Goal: Task Accomplishment & Management: Manage account settings

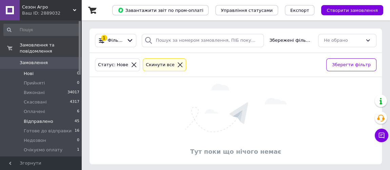
click at [31, 118] on span "Відправлено" at bounding box center [38, 121] width 29 height 6
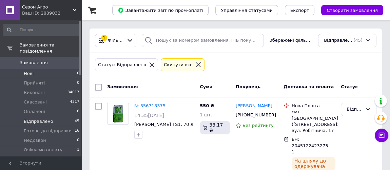
click at [28, 70] on span "Нові" at bounding box center [29, 73] width 10 height 6
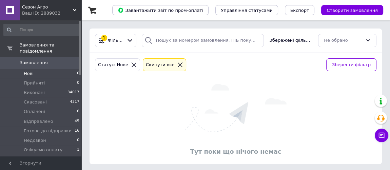
click at [33, 156] on span "Самовивіз" at bounding box center [35, 159] width 23 height 6
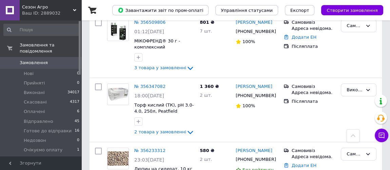
scroll to position [184, 0]
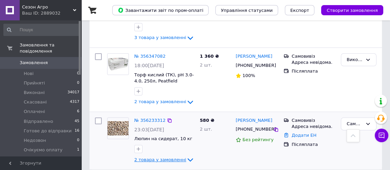
click at [186, 156] on icon at bounding box center [190, 160] width 8 height 8
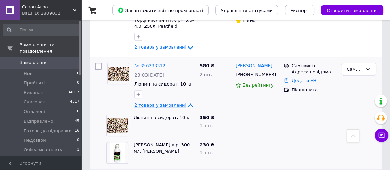
click at [186, 101] on icon at bounding box center [190, 105] width 8 height 8
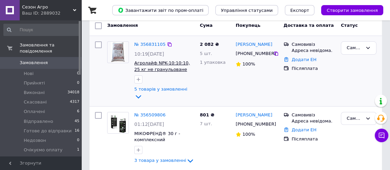
scroll to position [120, 0]
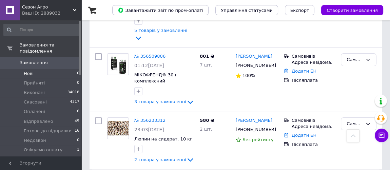
click at [29, 70] on span "Нові" at bounding box center [29, 73] width 10 height 6
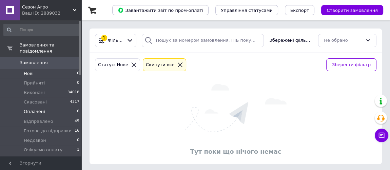
click at [31, 108] on span "Оплачені" at bounding box center [34, 111] width 21 height 6
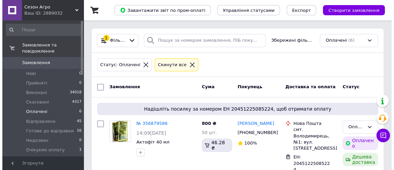
scroll to position [92, 0]
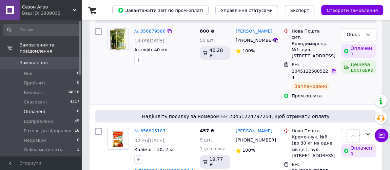
click at [332, 68] on icon at bounding box center [333, 70] width 5 height 5
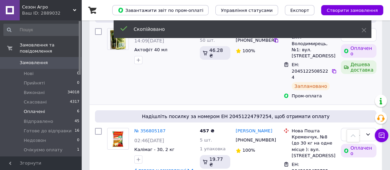
click at [263, 40] on span "+380969681679" at bounding box center [255, 40] width 40 height 5
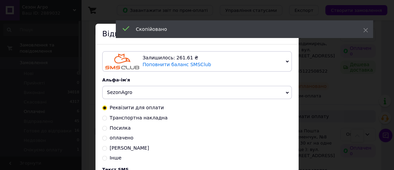
click at [103, 118] on input "Транспортна накладна" at bounding box center [104, 117] width 5 height 5
radio input "true"
radio input "false"
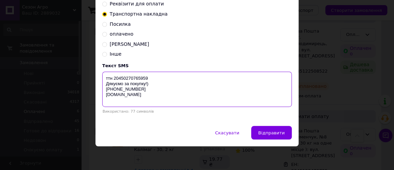
click at [142, 77] on textarea "ттн 20450270765959 Дякуємо за покупку!) +380 (97) 845-46-40 sezon-agro.com.ua" at bounding box center [197, 88] width 190 height 35
paste textarea "1225085224"
type textarea "ттн 20451225085224 Дякуємо за покупку!) +380 (97) 845-46-40 sezon-agro.com.ua"
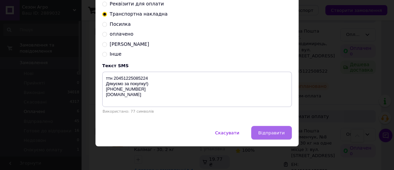
click at [269, 132] on span "Відправити" at bounding box center [272, 132] width 26 height 5
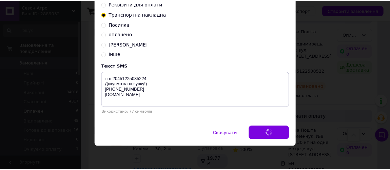
scroll to position [0, 0]
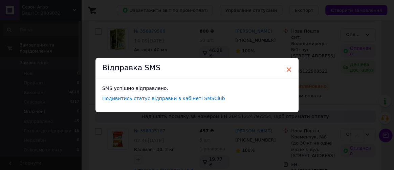
click at [289, 69] on span "×" at bounding box center [289, 70] width 6 height 12
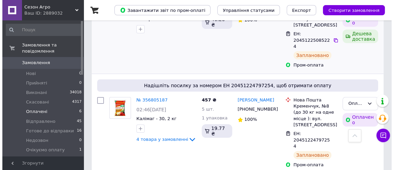
scroll to position [154, 0]
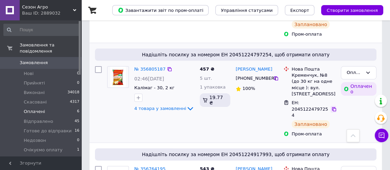
click at [333, 106] on icon at bounding box center [333, 108] width 5 height 5
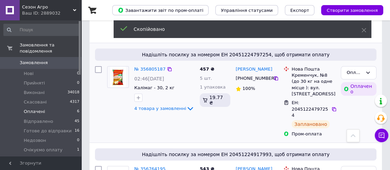
click at [263, 76] on span "+380675325575" at bounding box center [255, 78] width 40 height 5
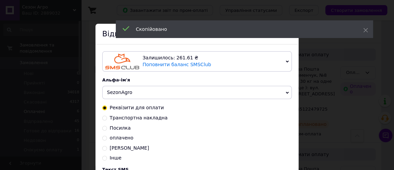
click at [103, 117] on input "Транспортна накладна" at bounding box center [104, 117] width 5 height 5
radio input "true"
radio input "false"
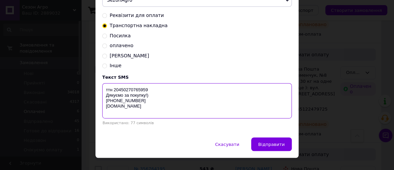
click at [133, 90] on textarea "ттн 20450270765959 Дякуємо за покупку!) +380 (97) 845-46-40 sezon-agro.com.ua" at bounding box center [197, 100] width 190 height 35
paste textarea "1224797254"
type textarea "ттн 20451224797254 Дякуємо за покупку!) +380 (97) 845-46-40 sezon-agro.com.ua"
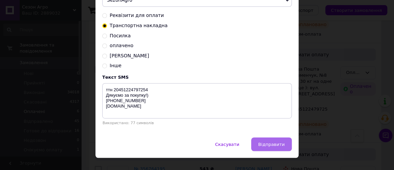
drag, startPoint x: 278, startPoint y: 145, endPoint x: 260, endPoint y: 133, distance: 21.7
click at [276, 143] on span "Відправити" at bounding box center [272, 144] width 26 height 5
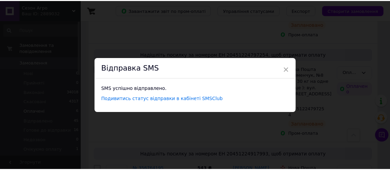
scroll to position [0, 0]
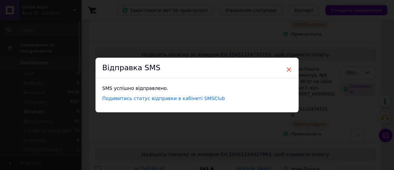
click at [288, 68] on span "×" at bounding box center [289, 70] width 6 height 12
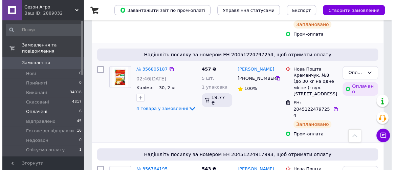
scroll to position [215, 0]
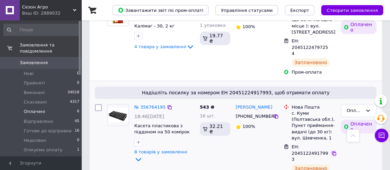
click at [333, 150] on icon at bounding box center [333, 152] width 5 height 5
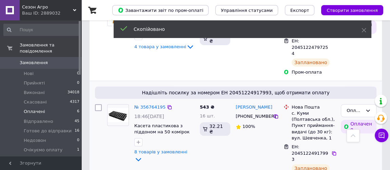
click at [258, 114] on span "+380660609382" at bounding box center [255, 116] width 40 height 5
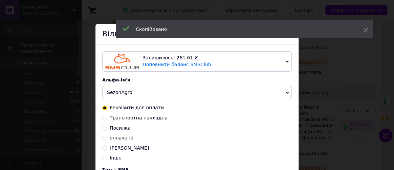
click at [104, 117] on input "Транспортна накладна" at bounding box center [104, 117] width 5 height 5
radio input "true"
radio input "false"
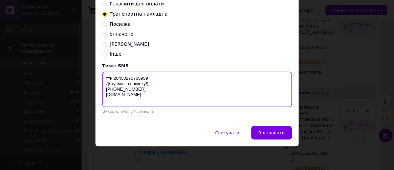
click at [135, 77] on textarea "ттн 20450270765959 Дякуємо за покупку!) +380 (97) 845-46-40 sezon-agro.com.ua" at bounding box center [197, 88] width 190 height 35
paste textarea "1224917993"
type textarea "ттн 20451224917993 Дякуємо за покупку!) +380 (97) 845-46-40 sezon-agro.com.ua"
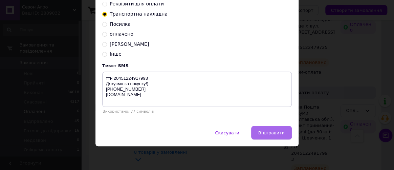
drag, startPoint x: 277, startPoint y: 132, endPoint x: 223, endPoint y: 97, distance: 64.4
click at [277, 132] on span "Відправити" at bounding box center [272, 132] width 26 height 5
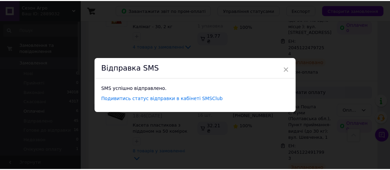
scroll to position [0, 0]
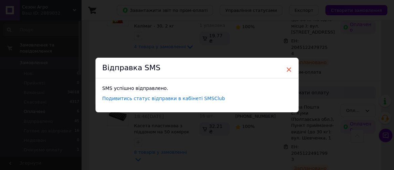
click at [288, 68] on span "×" at bounding box center [289, 70] width 6 height 12
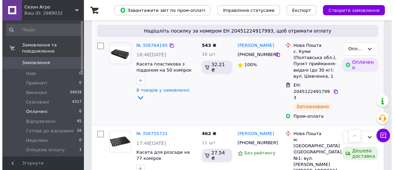
scroll to position [339, 0]
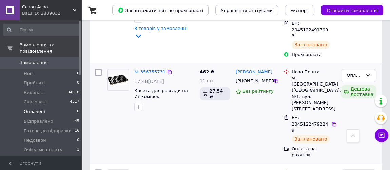
drag, startPoint x: 333, startPoint y: 83, endPoint x: 288, endPoint y: 72, distance: 46.4
click at [333, 121] on icon at bounding box center [333, 123] width 5 height 5
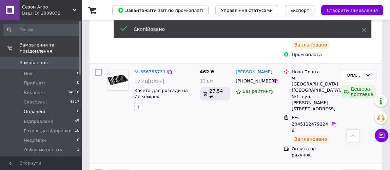
click at [262, 78] on span "+380937061116" at bounding box center [255, 80] width 40 height 5
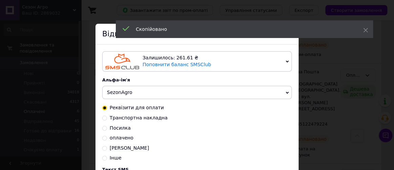
click at [103, 118] on input "Транспортна накладна" at bounding box center [104, 117] width 5 height 5
radio input "true"
radio input "false"
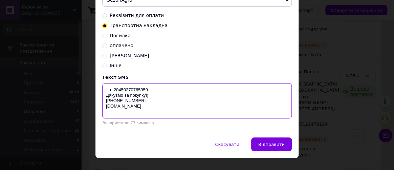
click at [138, 90] on textarea "ттн 20450270765959 Дякуємо за покупку!) +380 (97) 845-46-40 sezon-agro.com.ua" at bounding box center [197, 100] width 190 height 35
paste textarea "122479224"
type textarea "ттн 20451224792249 Дякуємо за покупку!) +380 (97) 845-46-40 sezon-agro.com.ua"
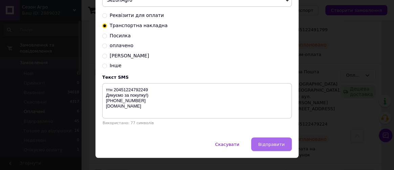
click at [270, 144] on span "Відправити" at bounding box center [272, 144] width 26 height 5
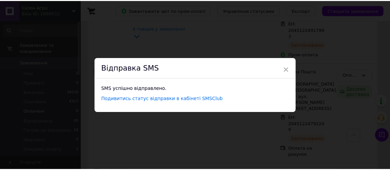
scroll to position [0, 0]
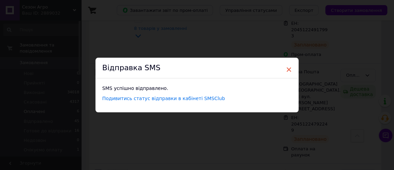
click at [288, 69] on span "×" at bounding box center [289, 70] width 6 height 12
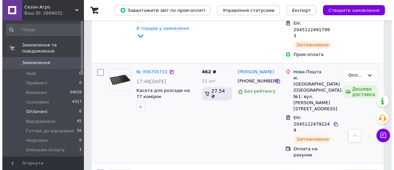
scroll to position [400, 0]
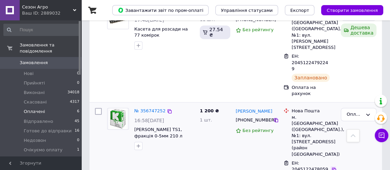
click at [333, 167] on icon at bounding box center [333, 169] width 5 height 5
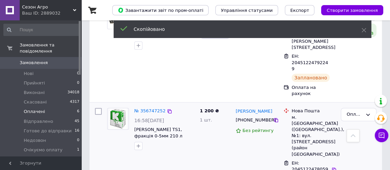
click at [255, 117] on span "+380502858318" at bounding box center [255, 119] width 40 height 5
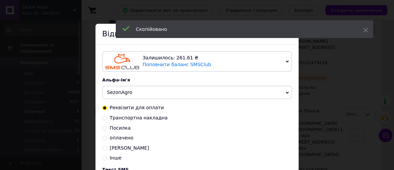
click at [103, 117] on input "Транспортна накладна" at bounding box center [104, 117] width 5 height 5
radio input "true"
radio input "false"
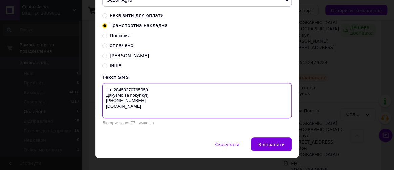
click at [139, 90] on textarea "ттн 20450270765959 Дякуємо за покупку!) +380 (97) 845-46-40 sezon-agro.com.ua" at bounding box center [197, 100] width 190 height 35
paste textarea "122478059"
type textarea "ттн 20451224780599 Дякуємо за покупку!) +380 (97) 845-46-40 sezon-agro.com.ua"
drag, startPoint x: 274, startPoint y: 146, endPoint x: 220, endPoint y: 87, distance: 79.8
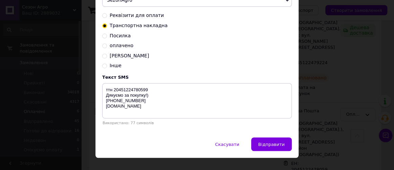
click at [274, 145] on span "Відправити" at bounding box center [272, 144] width 26 height 5
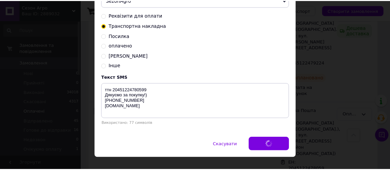
scroll to position [0, 0]
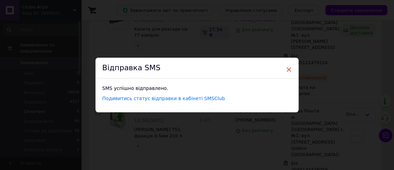
click at [288, 69] on span "×" at bounding box center [289, 70] width 6 height 12
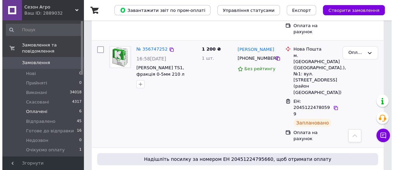
scroll to position [465, 0]
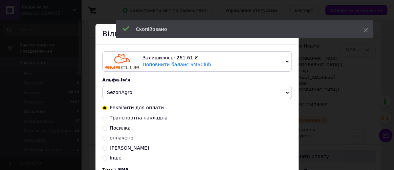
click at [103, 117] on input "Транспортна накладна" at bounding box center [104, 117] width 5 height 5
radio input "true"
radio input "false"
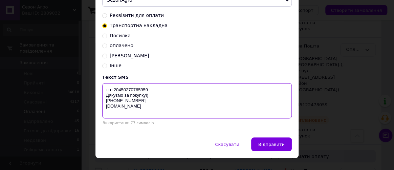
click at [133, 90] on textarea "ттн 20450270765959 Дякуємо за покупку!) +380 (97) 845-46-40 sezon-agro.com.ua" at bounding box center [197, 100] width 190 height 35
paste textarea "1224795660"
type textarea "ттн 20451224795660 Дякуємо за покупку!) +380 (97) 845-46-40 sezon-agro.com.ua"
click at [270, 145] on span "Відправити" at bounding box center [272, 144] width 26 height 5
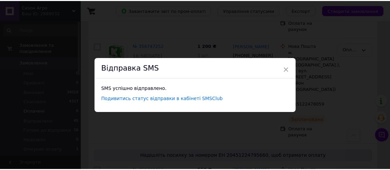
scroll to position [0, 0]
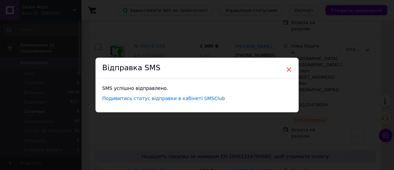
click at [289, 68] on span "×" at bounding box center [289, 70] width 6 height 12
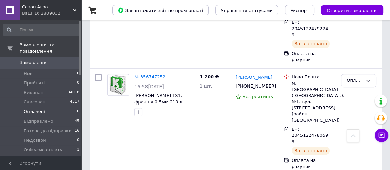
scroll to position [403, 0]
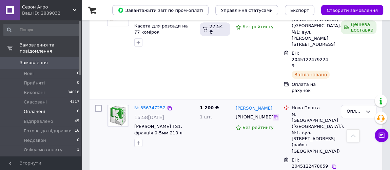
click at [273, 114] on icon at bounding box center [275, 116] width 5 height 5
click at [334, 164] on icon at bounding box center [333, 166] width 5 height 5
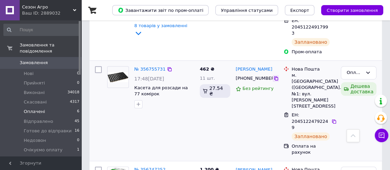
click at [273, 76] on icon at bounding box center [275, 78] width 5 height 5
click at [333, 119] on icon at bounding box center [333, 121] width 5 height 5
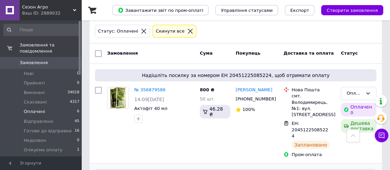
scroll to position [3, 0]
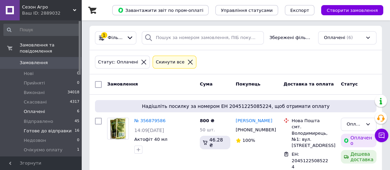
click at [34, 128] on span "Готове до відправки" at bounding box center [48, 131] width 48 height 6
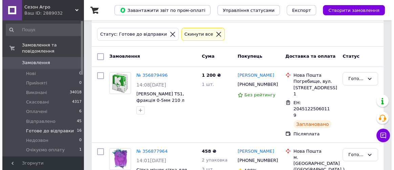
scroll to position [61, 0]
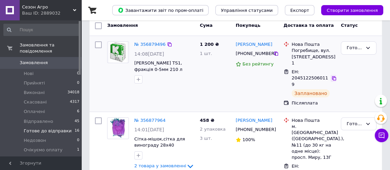
click at [333, 76] on icon at bounding box center [333, 78] width 5 height 5
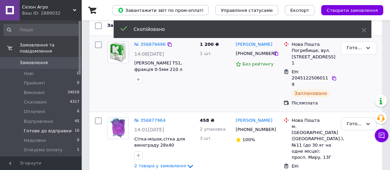
click at [253, 52] on span "+380969721167" at bounding box center [255, 53] width 40 height 5
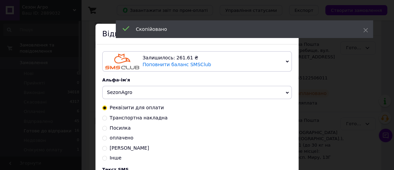
click at [103, 118] on input "Транспортна накладна" at bounding box center [104, 117] width 5 height 5
radio input "true"
radio input "false"
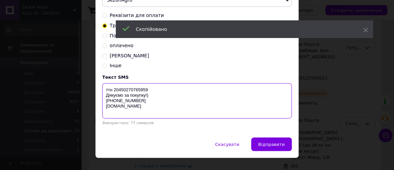
click at [138, 89] on textarea "ттн 20450270765959 Дякуємо за покупку!) +380 (97) 845-46-40 sezon-agro.com.ua" at bounding box center [197, 100] width 190 height 35
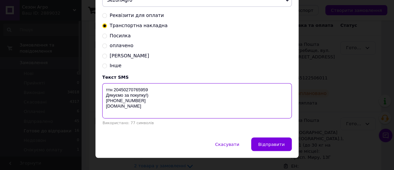
paste textarea "122506011"
type textarea "ттн 20451225060119 Дякуємо за покупку!) +380 (97) 845-46-40 sezon-agro.com.ua"
drag, startPoint x: 268, startPoint y: 147, endPoint x: 227, endPoint y: 117, distance: 51.2
click at [265, 144] on span "Відправити" at bounding box center [272, 144] width 26 height 5
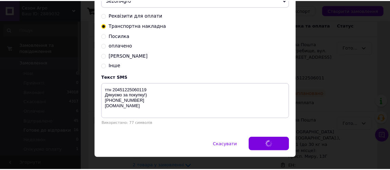
scroll to position [0, 0]
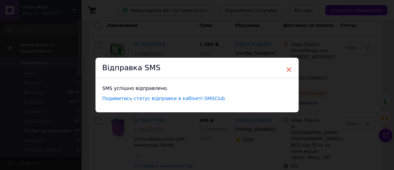
click at [288, 69] on span "×" at bounding box center [289, 70] width 6 height 12
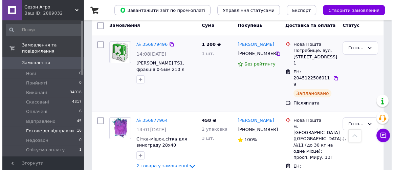
scroll to position [123, 0]
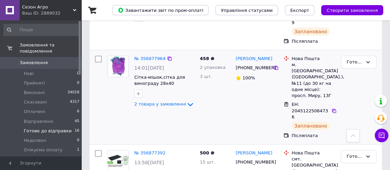
drag, startPoint x: 334, startPoint y: 94, endPoint x: 299, endPoint y: 78, distance: 39.3
click at [333, 108] on icon at bounding box center [333, 110] width 5 height 5
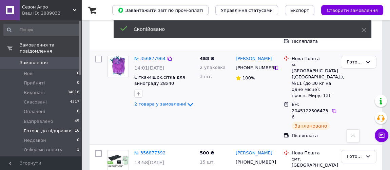
click at [259, 65] on span "+380509233285" at bounding box center [255, 67] width 40 height 5
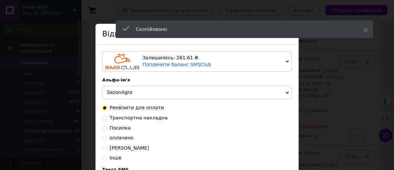
click at [105, 117] on input "Транспортна накладна" at bounding box center [104, 117] width 5 height 5
radio input "true"
radio input "false"
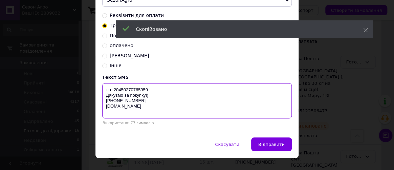
click at [136, 90] on textarea "ттн 20450270765959 Дякуємо за покупку!) +380 (97) 845-46-40 sezon-agro.com.ua" at bounding box center [197, 100] width 190 height 35
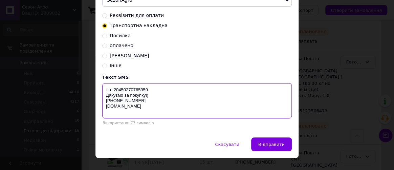
click at [136, 90] on textarea "ттн 20450270765959 Дякуємо за покупку!) +380 (97) 845-46-40 sezon-agro.com.ua" at bounding box center [197, 100] width 190 height 35
paste textarea "1225064736"
type textarea "ттн 20451225064736 Дякуємо за покупку!) +380 (97) 845-46-40 sezon-agro.com.ua"
drag, startPoint x: 273, startPoint y: 145, endPoint x: 227, endPoint y: 91, distance: 70.9
click at [273, 145] on span "Відправити" at bounding box center [272, 144] width 26 height 5
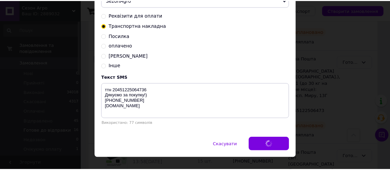
scroll to position [0, 0]
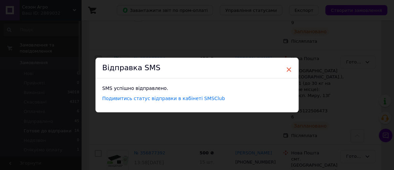
click at [289, 70] on span "×" at bounding box center [289, 70] width 6 height 12
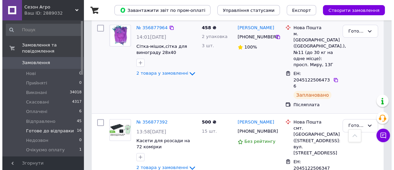
scroll to position [185, 0]
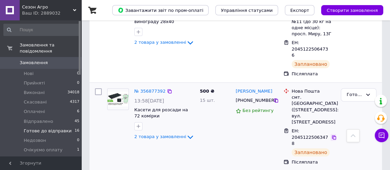
click at [333, 135] on icon at bounding box center [333, 137] width 5 height 5
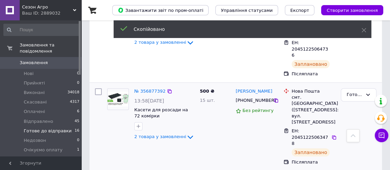
click at [264, 98] on span "+380503708174" at bounding box center [255, 100] width 40 height 5
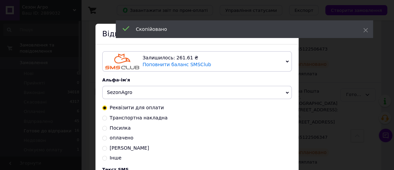
click at [104, 116] on input "Транспортна накладна" at bounding box center [104, 117] width 5 height 5
radio input "true"
radio input "false"
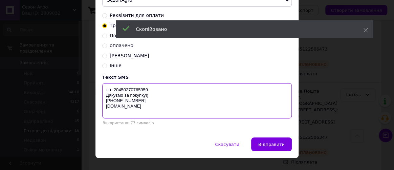
click at [132, 89] on textarea "ттн 20450270765959 Дякуємо за покупку!) +380 (97) 845-46-40 sezon-agro.com.ua" at bounding box center [197, 100] width 190 height 35
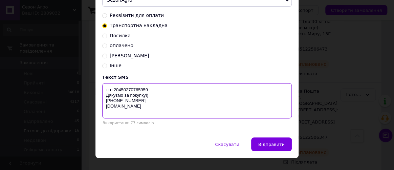
click at [132, 89] on textarea "ттн 20450270765959 Дякуємо за покупку!) +380 (97) 845-46-40 sezon-agro.com.ua" at bounding box center [197, 100] width 190 height 35
paste textarea "1225063478"
type textarea "ттн 20451225063478 Дякуємо за покупку!) +380 (97) 845-46-40 sezon-agro.com.ua"
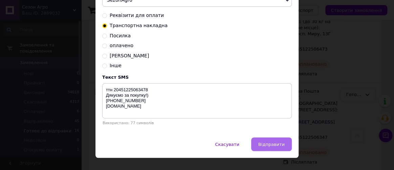
drag, startPoint x: 269, startPoint y: 145, endPoint x: 247, endPoint y: 114, distance: 38.7
click at [269, 144] on span "Відправити" at bounding box center [272, 144] width 26 height 5
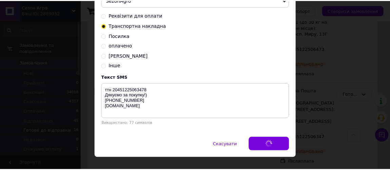
scroll to position [0, 0]
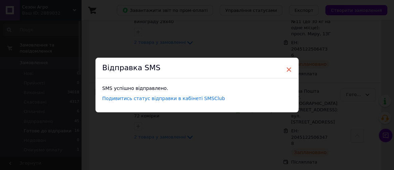
click at [288, 67] on span "×" at bounding box center [289, 70] width 6 height 12
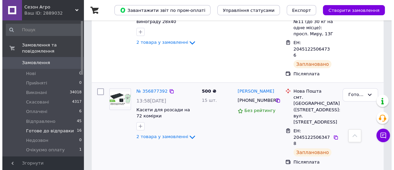
scroll to position [246, 0]
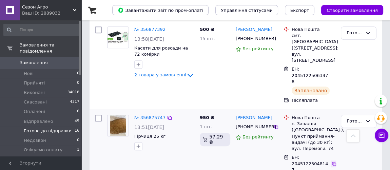
click at [333, 161] on icon at bounding box center [333, 163] width 5 height 5
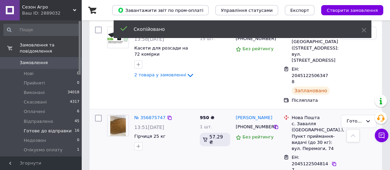
click at [264, 124] on span "+380966586942" at bounding box center [255, 126] width 40 height 5
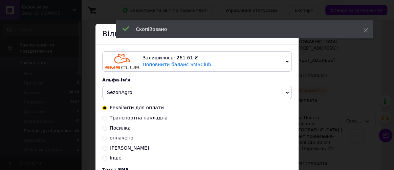
click at [105, 117] on input "Транспортна накладна" at bounding box center [104, 117] width 5 height 5
radio input "true"
radio input "false"
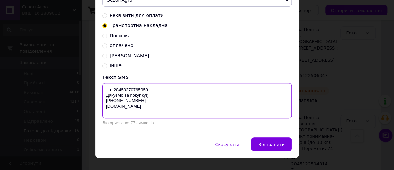
click at [135, 88] on textarea "ттн 20450270765959 Дякуємо за покупку!) +380 (97) 845-46-40 sezon-agro.com.ua" at bounding box center [197, 100] width 190 height 35
paste textarea "1225048147"
type textarea "ттн 20451225048147 Дякуємо за покупку!) +380 (97) 845-46-40 sezon-agro.com.ua"
drag, startPoint x: 277, startPoint y: 147, endPoint x: 221, endPoint y: 91, distance: 79.3
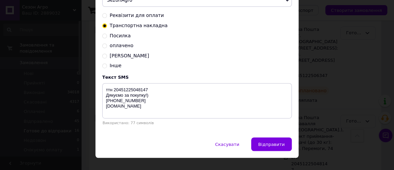
click at [275, 145] on span "Відправити" at bounding box center [272, 144] width 26 height 5
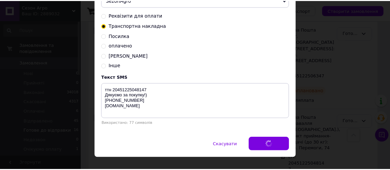
scroll to position [0, 0]
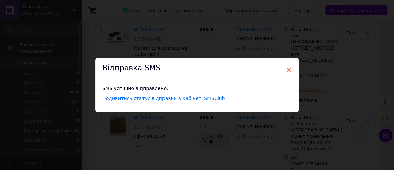
click at [289, 69] on span "×" at bounding box center [289, 70] width 6 height 12
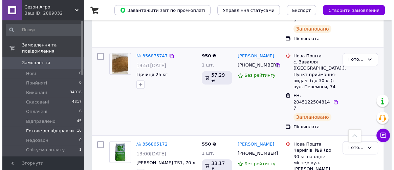
scroll to position [339, 0]
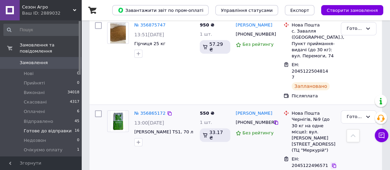
click at [333, 163] on icon at bounding box center [333, 165] width 5 height 5
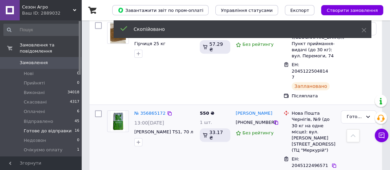
click at [256, 120] on span "+380931398937" at bounding box center [255, 122] width 40 height 5
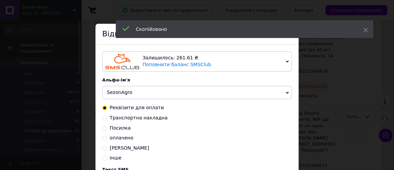
drag, startPoint x: 103, startPoint y: 118, endPoint x: 124, endPoint y: 104, distance: 25.4
click at [104, 117] on input "Транспортна накладна" at bounding box center [104, 117] width 5 height 5
radio input "true"
radio input "false"
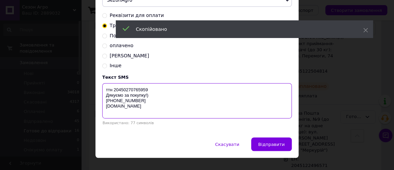
click at [135, 90] on textarea "ттн 20450270765959 Дякуємо за покупку!) +380 (97) 845-46-40 sezon-agro.com.ua" at bounding box center [197, 100] width 190 height 35
paste textarea "1224965715"
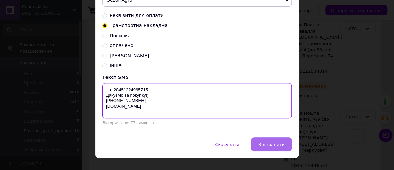
type textarea "ттн 20451224965715 Дякуємо за покупку!) +380 (97) 845-46-40 sezon-agro.com.ua"
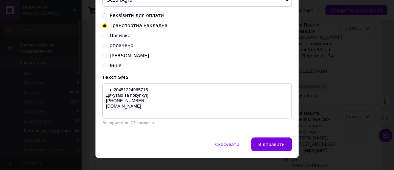
drag, startPoint x: 269, startPoint y: 143, endPoint x: 263, endPoint y: 97, distance: 46.4
click at [269, 142] on span "Відправити" at bounding box center [272, 144] width 26 height 5
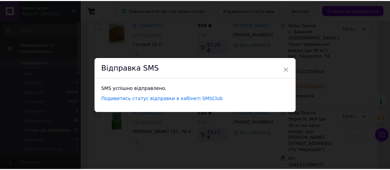
scroll to position [0, 0]
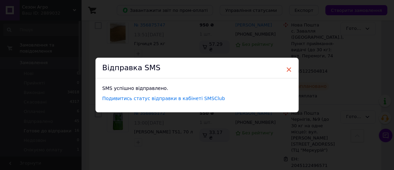
click at [288, 68] on span "×" at bounding box center [289, 70] width 6 height 12
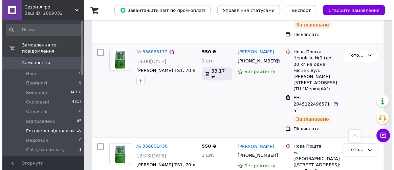
scroll to position [431, 0]
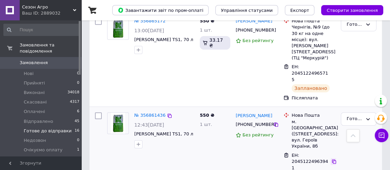
click at [333, 159] on icon at bounding box center [333, 161] width 5 height 5
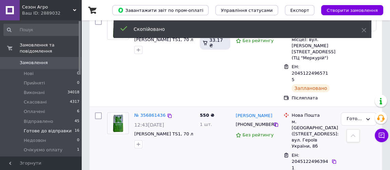
click at [252, 122] on span "+380502338067" at bounding box center [255, 124] width 40 height 5
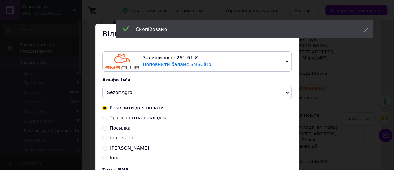
click at [103, 119] on input "Транспортна накладна" at bounding box center [104, 117] width 5 height 5
radio input "true"
radio input "false"
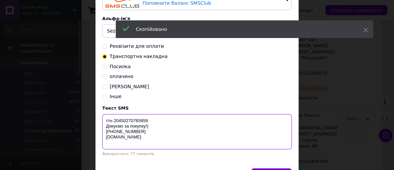
click at [132, 120] on textarea "ттн 20450270765959 Дякуємо за покупку!) +380 (97) 845-46-40 sezon-agro.com.ua" at bounding box center [197, 131] width 190 height 35
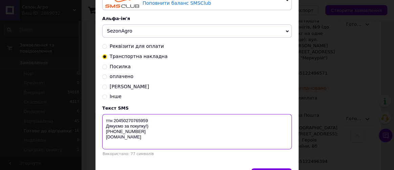
click at [132, 120] on textarea "ттн 20450270765959 Дякуємо за покупку!) +380 (97) 845-46-40 sezon-agro.com.ua" at bounding box center [197, 131] width 190 height 35
paste textarea "1224963941"
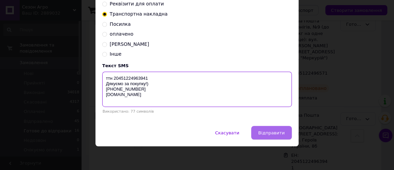
type textarea "ттн 20451224963941 Дякуємо за покупку!) +380 (97) 845-46-40 sezon-agro.com.ua"
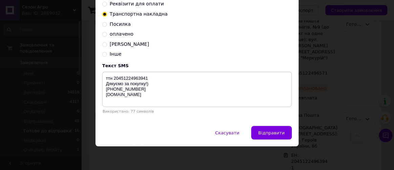
drag, startPoint x: 272, startPoint y: 133, endPoint x: 211, endPoint y: 84, distance: 77.8
click at [271, 133] on span "Відправити" at bounding box center [272, 132] width 26 height 5
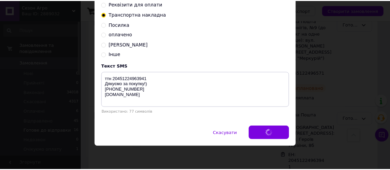
scroll to position [0, 0]
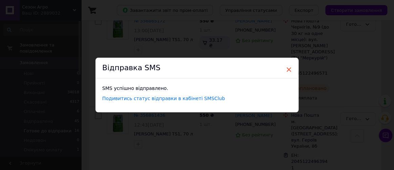
click at [288, 69] on span "×" at bounding box center [289, 70] width 6 height 12
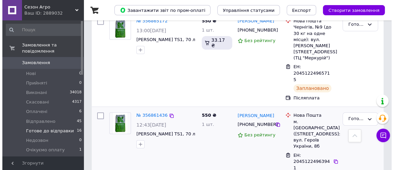
scroll to position [523, 0]
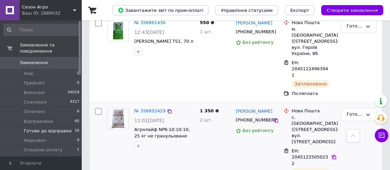
click at [334, 154] on icon at bounding box center [333, 156] width 5 height 5
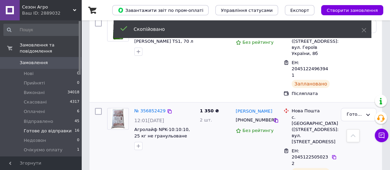
click at [259, 117] on span "+380681789601" at bounding box center [255, 119] width 40 height 5
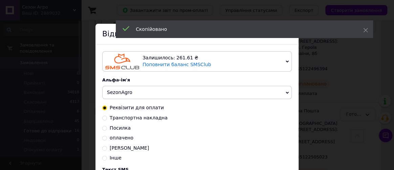
click at [104, 118] on input "Транспортна накладна" at bounding box center [104, 117] width 5 height 5
radio input "true"
radio input "false"
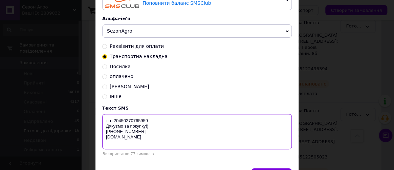
click at [130, 121] on textarea "ттн 20450270765959 Дякуємо за покупку!) +380 (97) 845-46-40 sezon-agro.com.ua" at bounding box center [197, 131] width 190 height 35
paste textarea "1225050232"
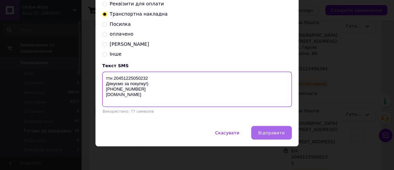
type textarea "ттн 20451225050232 Дякуємо за покупку!) +380 (97) 845-46-40 sezon-agro.com.ua"
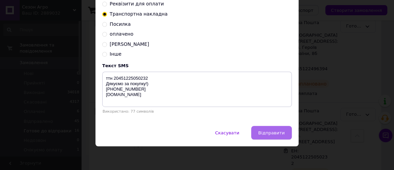
click at [269, 132] on span "Відправити" at bounding box center [272, 132] width 26 height 5
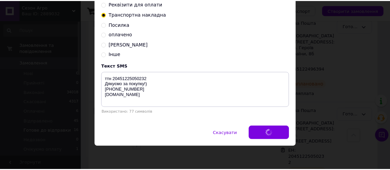
scroll to position [0, 0]
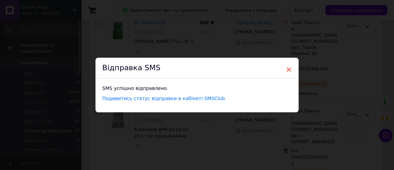
click at [287, 68] on span "×" at bounding box center [289, 70] width 6 height 12
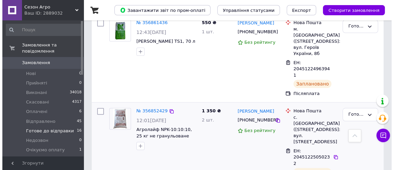
scroll to position [585, 0]
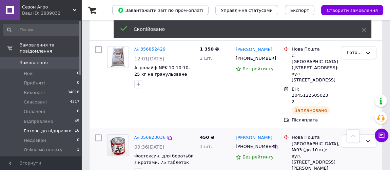
click at [263, 144] on span "+380679822878" at bounding box center [255, 146] width 40 height 5
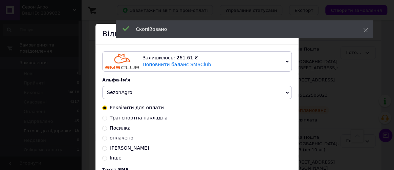
click at [104, 118] on input "Транспортна накладна" at bounding box center [104, 117] width 5 height 5
radio input "true"
radio input "false"
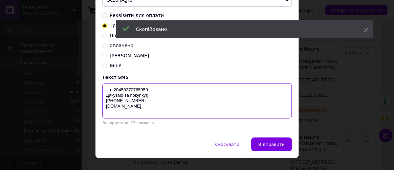
click at [138, 89] on textarea "ттн 20450270765959 Дякуємо за покупку!) +380 (97) 845-46-40 sezon-agro.com.ua" at bounding box center [197, 100] width 190 height 35
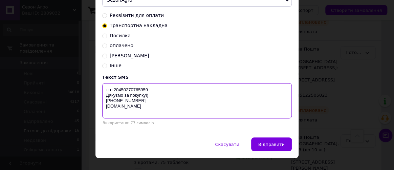
click at [138, 89] on textarea "ттн 20450270765959 Дякуємо за покупку!) +380 (97) 845-46-40 sezon-agro.com.ua" at bounding box center [197, 100] width 190 height 35
paste textarea "1224781864"
type textarea "ттн 20451224781864 Дякуємо за покупку!) +380 (97) 845-46-40 sezon-agro.com.ua"
click at [274, 146] on span "Відправити" at bounding box center [272, 144] width 26 height 5
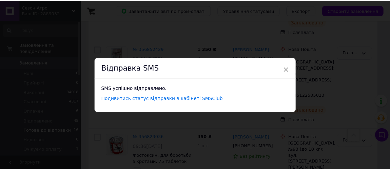
scroll to position [0, 0]
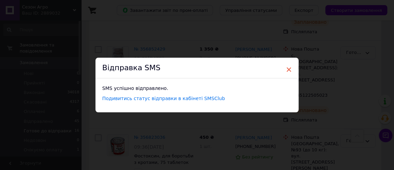
click at [288, 69] on span "×" at bounding box center [289, 70] width 6 height 12
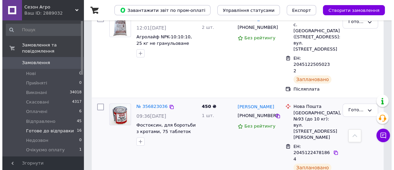
scroll to position [647, 0]
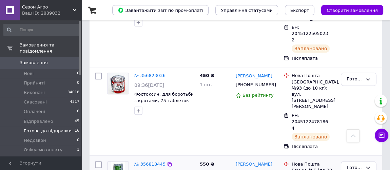
drag, startPoint x: 334, startPoint y: 100, endPoint x: 287, endPoint y: 84, distance: 49.5
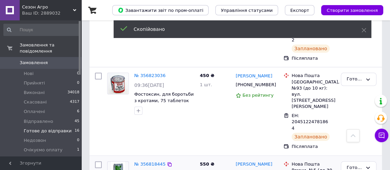
click at [259, 169] on span "+380683423754" at bounding box center [255, 172] width 40 height 5
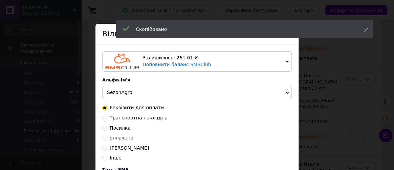
click at [103, 117] on input "Транспортна накладна" at bounding box center [104, 117] width 5 height 5
radio input "true"
radio input "false"
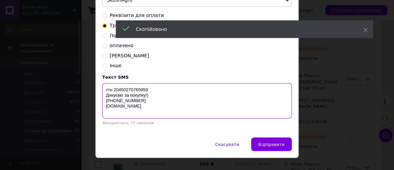
click at [138, 90] on textarea "ттн 20450270765959 Дякуємо за покупку!) +380 (97) 845-46-40 sezon-agro.com.ua" at bounding box center [197, 100] width 190 height 35
paste textarea "1224784061"
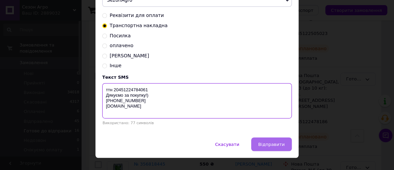
type textarea "ттн 20451224784061 Дякуємо за покупку!) +380 (97) 845-46-40 sezon-agro.com.ua"
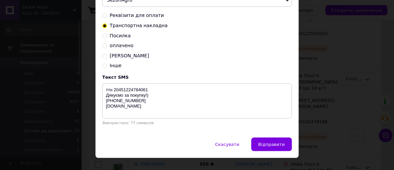
click at [268, 145] on span "Відправити" at bounding box center [272, 144] width 26 height 5
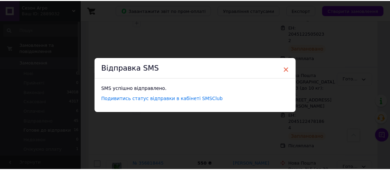
scroll to position [0, 0]
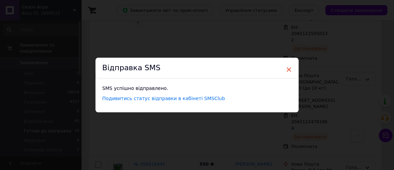
click at [288, 68] on span "×" at bounding box center [289, 70] width 6 height 12
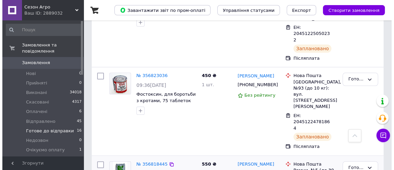
scroll to position [708, 0]
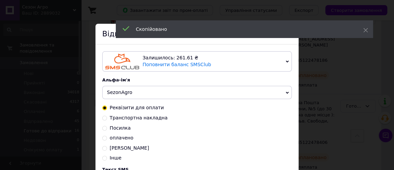
click at [104, 117] on input "Транспортна накладна" at bounding box center [104, 117] width 5 height 5
radio input "true"
radio input "false"
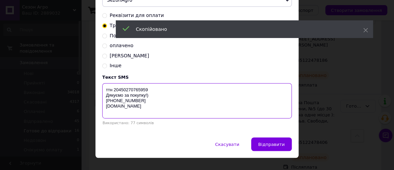
click at [143, 89] on textarea "ттн 20450270765959 Дякуємо за покупку!) +380 (97) 845-46-40 sezon-agro.com.ua" at bounding box center [197, 100] width 190 height 35
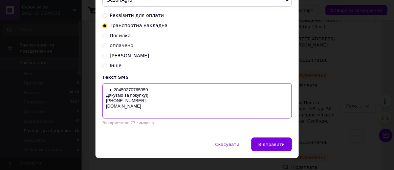
paste textarea "1224785006"
type textarea "ттн 20451224785006 Дякуємо за покупку!) +380 (97) 845-46-40 sezon-agro.com.ua"
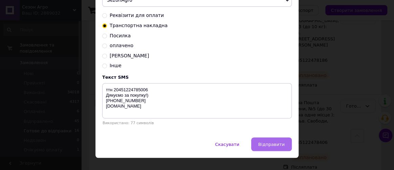
click at [272, 144] on span "Відправити" at bounding box center [272, 144] width 26 height 5
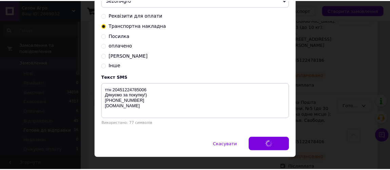
scroll to position [0, 0]
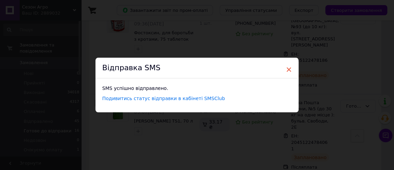
click at [288, 68] on span "×" at bounding box center [289, 70] width 6 height 12
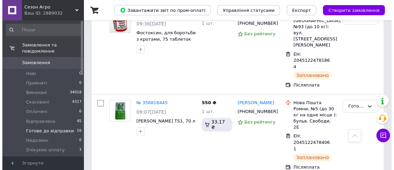
scroll to position [770, 0]
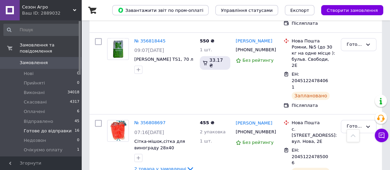
drag, startPoint x: 334, startPoint y: 128, endPoint x: 266, endPoint y: 103, distance: 73.0
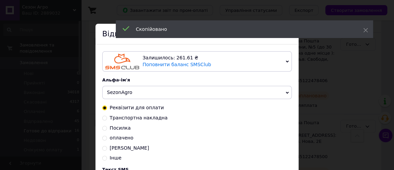
click at [104, 118] on input "Транспортна накладна" at bounding box center [104, 117] width 5 height 5
radio input "true"
radio input "false"
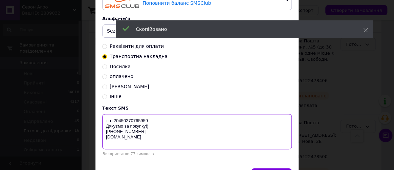
click at [130, 121] on textarea "ттн 20450270765959 Дякуємо за покупку!) +380 (97) 845-46-40 sezon-agro.com.ua" at bounding box center [197, 131] width 190 height 35
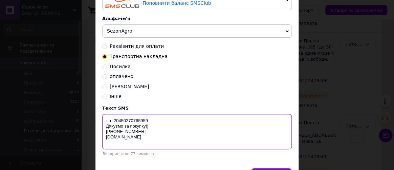
paste textarea "1224790063"
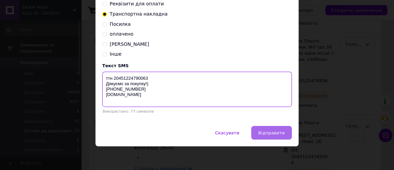
type textarea "ттн 20451224790063 Дякуємо за покупку!) +380 (97) 845-46-40 sezon-agro.com.ua"
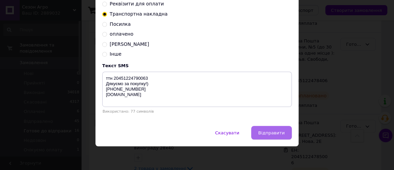
drag, startPoint x: 278, startPoint y: 133, endPoint x: 274, endPoint y: 132, distance: 4.6
click at [277, 133] on span "Відправити" at bounding box center [272, 132] width 26 height 5
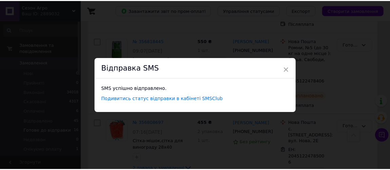
scroll to position [0, 0]
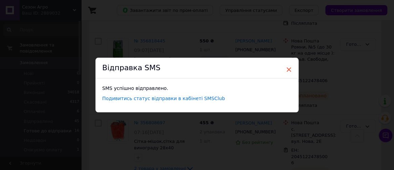
click at [286, 68] on span "×" at bounding box center [289, 70] width 6 height 12
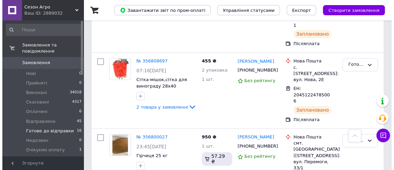
scroll to position [862, 0]
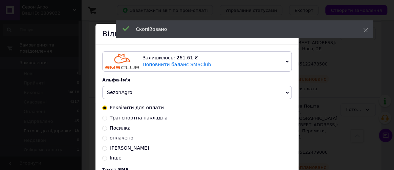
click at [105, 117] on input "Транспортна накладна" at bounding box center [104, 117] width 5 height 5
radio input "true"
radio input "false"
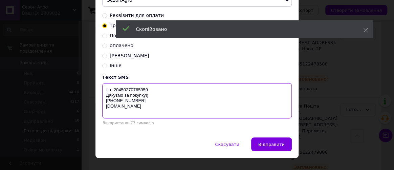
click at [141, 91] on textarea "ттн 20450270765959 Дякуємо за покупку!) +380 (97) 845-46-40 sezon-agro.com.ua" at bounding box center [197, 100] width 190 height 35
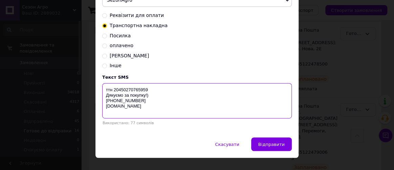
paste textarea "1224789155"
type textarea "ттн 20451224789155 Дякуємо за покупку!) +380 (97) 845-46-40 sezon-agro.com.ua"
drag, startPoint x: 269, startPoint y: 144, endPoint x: 240, endPoint y: 105, distance: 49.1
click at [268, 142] on span "Відправити" at bounding box center [272, 144] width 26 height 5
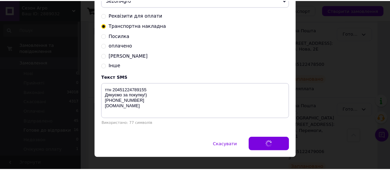
scroll to position [0, 0]
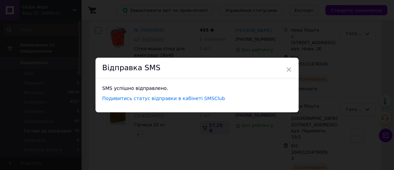
drag, startPoint x: 289, startPoint y: 68, endPoint x: 279, endPoint y: 71, distance: 10.1
click at [289, 68] on span "×" at bounding box center [289, 70] width 6 height 12
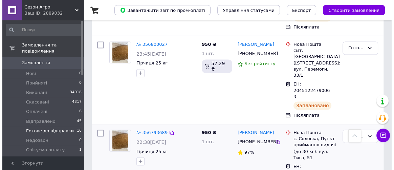
scroll to position [955, 0]
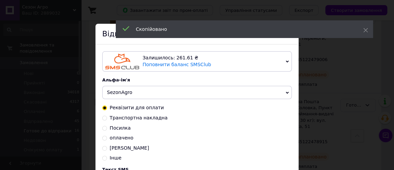
drag, startPoint x: 104, startPoint y: 119, endPoint x: 146, endPoint y: 89, distance: 52.1
click at [103, 119] on input "Транспортна накладна" at bounding box center [104, 117] width 5 height 5
radio input "true"
radio input "false"
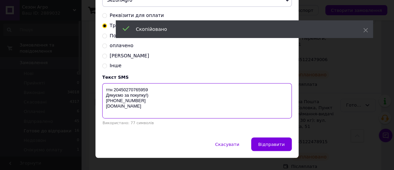
click at [137, 90] on textarea "ттн 20450270765959 Дякуємо за покупку!) +380 (97) 845-46-40 sezon-agro.com.ua" at bounding box center [197, 100] width 190 height 35
paste textarea "1224788220"
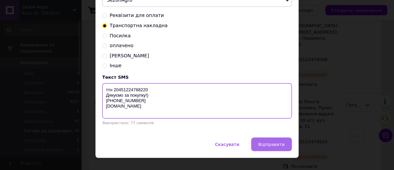
type textarea "ттн 20451224788220 Дякуємо за покупку!) +380 (97) 845-46-40 sezon-agro.com.ua"
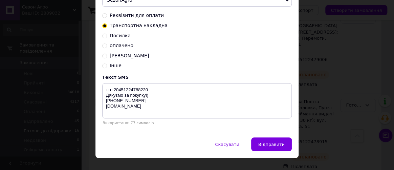
drag, startPoint x: 270, startPoint y: 145, endPoint x: 228, endPoint y: 104, distance: 58.5
click at [269, 144] on span "Відправити" at bounding box center [272, 144] width 26 height 5
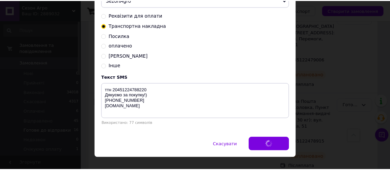
scroll to position [0, 0]
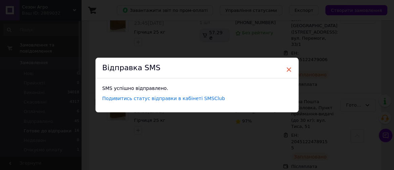
click at [286, 68] on span "×" at bounding box center [289, 70] width 6 height 12
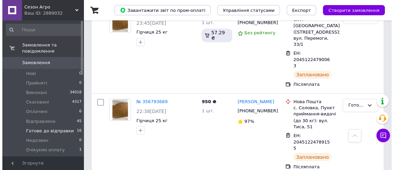
scroll to position [1016, 0]
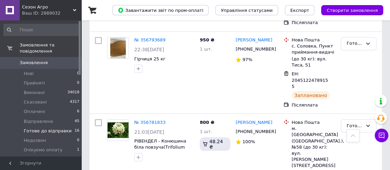
drag, startPoint x: 333, startPoint y: 107, endPoint x: 328, endPoint y: 107, distance: 5.1
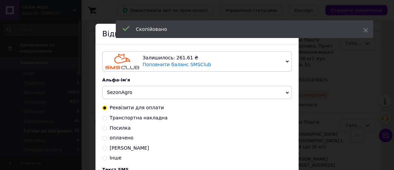
drag, startPoint x: 102, startPoint y: 119, endPoint x: 145, endPoint y: 90, distance: 52.1
click at [102, 118] on input "Транспортна накладна" at bounding box center [104, 117] width 5 height 5
radio input "true"
radio input "false"
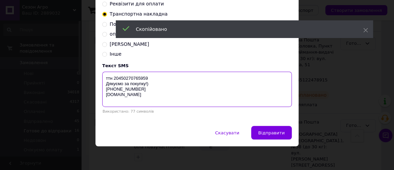
click at [136, 77] on textarea "ттн 20450270765959 Дякуємо за покупку!) +380 (97) 845-46-40 sezon-agro.com.ua" at bounding box center [197, 88] width 190 height 35
paste textarea "1224782756"
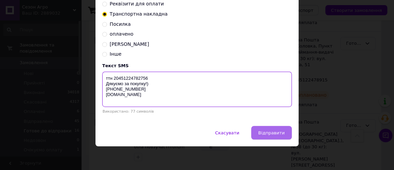
type textarea "ттн 20451224782756 Дякуємо за покупку!) +380 (97) 845-46-40 sezon-agro.com.ua"
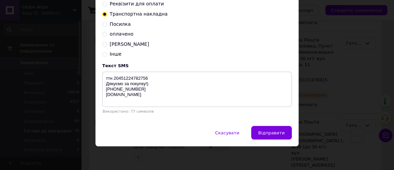
drag, startPoint x: 274, startPoint y: 135, endPoint x: 257, endPoint y: 116, distance: 26.2
click at [274, 134] on button "Відправити" at bounding box center [271, 133] width 41 height 14
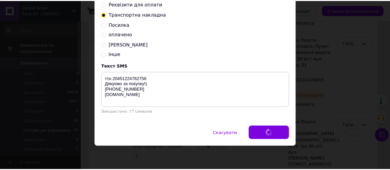
scroll to position [0, 0]
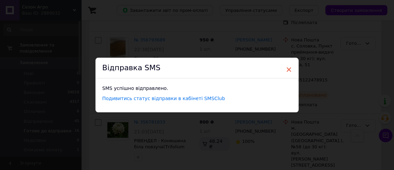
click at [287, 69] on span "×" at bounding box center [289, 70] width 6 height 12
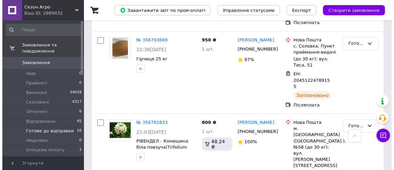
scroll to position [1078, 0]
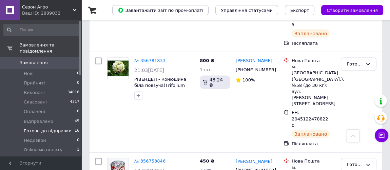
drag, startPoint x: 333, startPoint y: 109, endPoint x: 324, endPoint y: 109, distance: 9.8
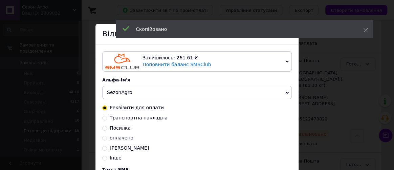
drag, startPoint x: 104, startPoint y: 119, endPoint x: 144, endPoint y: 95, distance: 47.4
click at [104, 119] on input "Транспортна накладна" at bounding box center [104, 117] width 5 height 5
radio input "true"
radio input "false"
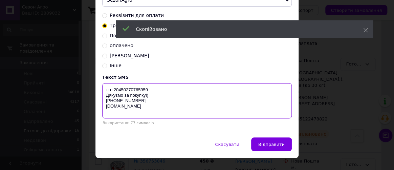
click at [135, 90] on textarea "ттн 20450270765959 Дякуємо за покупку!) +380 (97) 845-46-40 sezon-agro.com.ua" at bounding box center [197, 100] width 190 height 35
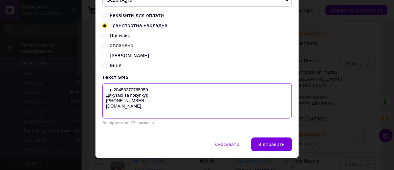
paste textarea "1224786130"
type textarea "ттн 20451224786130 Дякуємо за покупку!) +380 (97) 845-46-40 sezon-agro.com.ua"
drag, startPoint x: 266, startPoint y: 144, endPoint x: 232, endPoint y: 97, distance: 58.5
click at [266, 144] on span "Відправити" at bounding box center [272, 144] width 26 height 5
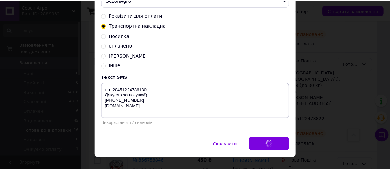
scroll to position [0, 0]
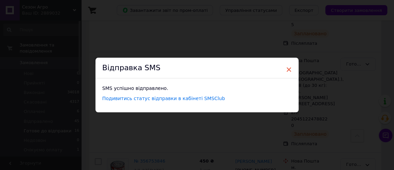
click at [287, 70] on span "×" at bounding box center [289, 70] width 6 height 12
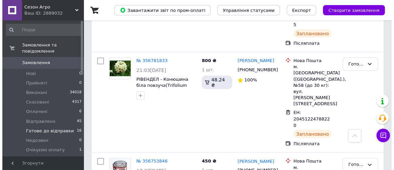
scroll to position [1126, 0]
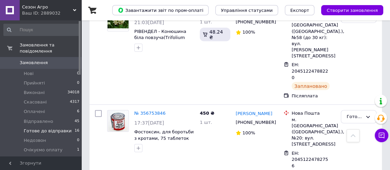
drag, startPoint x: 334, startPoint y: 131, endPoint x: 285, endPoint y: 123, distance: 49.6
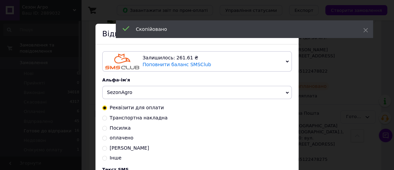
click at [103, 117] on input "Транспортна накладна" at bounding box center [104, 117] width 5 height 5
radio input "true"
radio input "false"
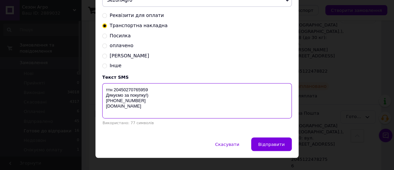
click at [139, 88] on textarea "ттн 20450270765959 Дякуємо за покупку!) +380 (97) 845-46-40 sezon-agro.com.ua" at bounding box center [197, 100] width 190 height 35
paste textarea "1224787173"
type textarea "ттн 20451224787173 Дякуємо за покупку!) +380 (97) 845-46-40 sezon-agro.com.ua"
drag, startPoint x: 279, startPoint y: 145, endPoint x: 162, endPoint y: 89, distance: 129.1
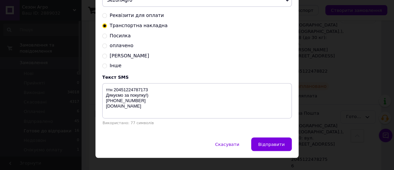
click at [276, 143] on span "Відправити" at bounding box center [272, 144] width 26 height 5
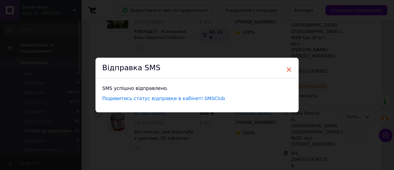
click at [287, 68] on span "×" at bounding box center [289, 70] width 6 height 12
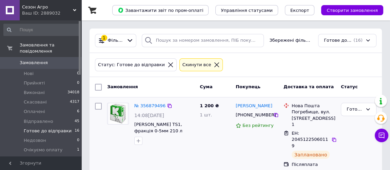
scroll to position [61, 0]
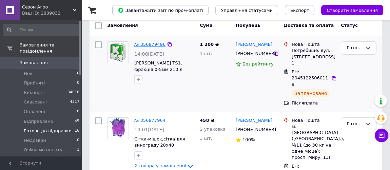
click at [149, 42] on link "№ 356879496" at bounding box center [149, 44] width 31 height 5
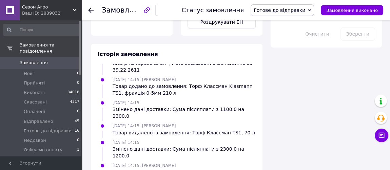
scroll to position [512, 0]
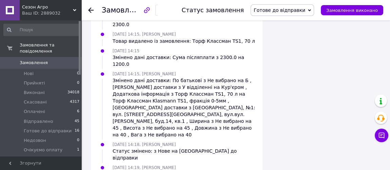
click at [90, 10] on use at bounding box center [90, 9] width 5 height 5
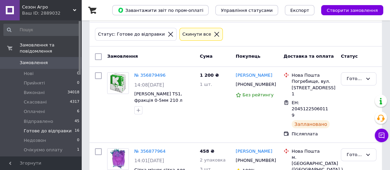
scroll to position [61, 0]
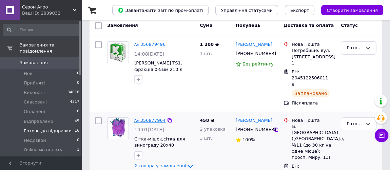
click at [147, 118] on link "№ 356877964" at bounding box center [149, 120] width 31 height 5
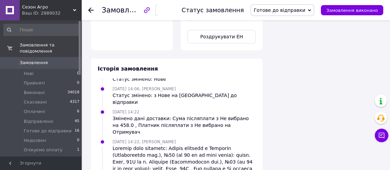
scroll to position [612, 0]
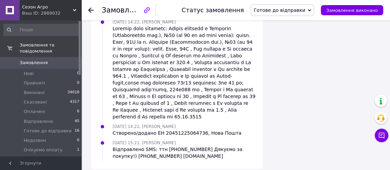
click at [91, 8] on icon at bounding box center [90, 9] width 5 height 5
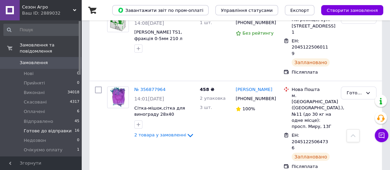
scroll to position [154, 0]
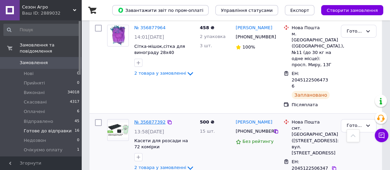
click at [147, 119] on link "№ 356877392" at bounding box center [149, 121] width 31 height 5
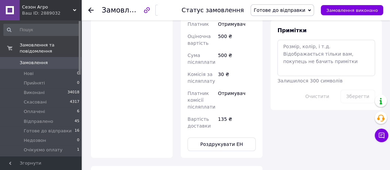
scroll to position [581, 0]
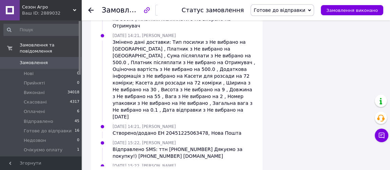
click at [89, 9] on use at bounding box center [90, 9] width 5 height 5
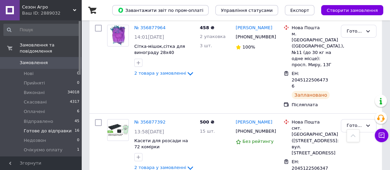
scroll to position [215, 0]
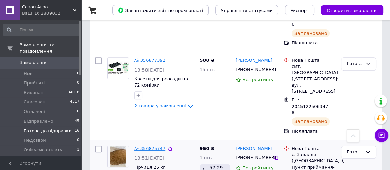
click at [150, 146] on link "№ 356875747" at bounding box center [149, 148] width 31 height 5
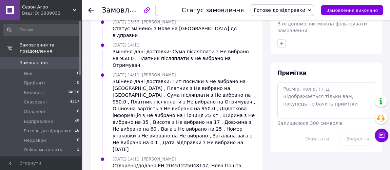
scroll to position [526, 0]
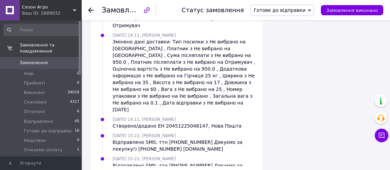
click at [89, 8] on use at bounding box center [90, 9] width 5 height 5
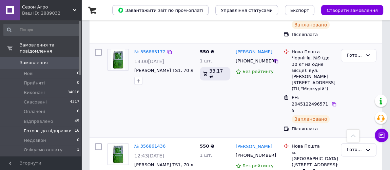
scroll to position [308, 0]
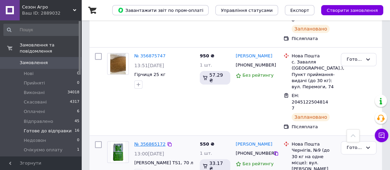
click at [150, 141] on link "№ 356865172" at bounding box center [149, 143] width 31 height 5
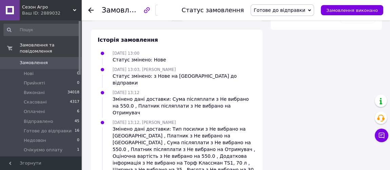
scroll to position [498, 0]
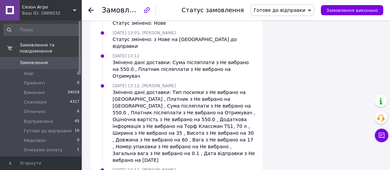
click at [90, 9] on icon at bounding box center [90, 9] width 5 height 5
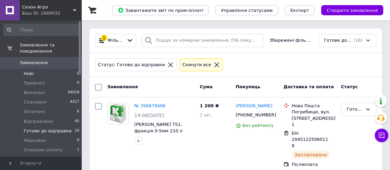
click at [28, 70] on span "Нові" at bounding box center [29, 73] width 10 height 6
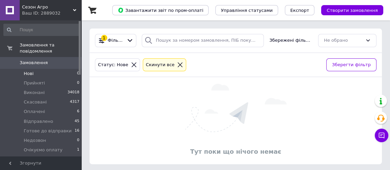
click at [32, 156] on span "Самовивіз" at bounding box center [35, 159] width 23 height 6
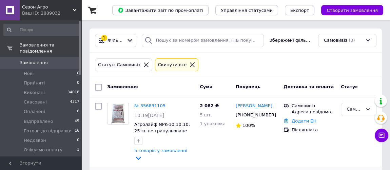
scroll to position [120, 0]
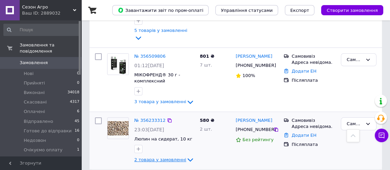
click at [186, 156] on icon at bounding box center [190, 160] width 8 height 8
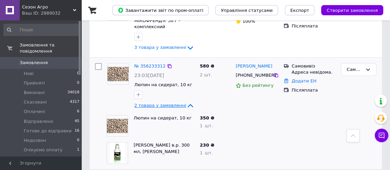
click at [187, 104] on icon at bounding box center [189, 105] width 5 height 3
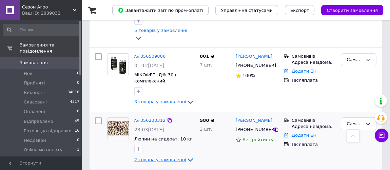
click at [186, 156] on icon at bounding box center [190, 160] width 8 height 8
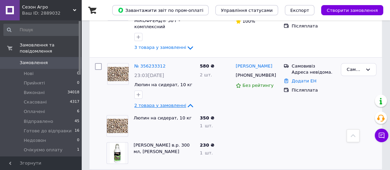
click at [187, 104] on icon at bounding box center [189, 105] width 5 height 3
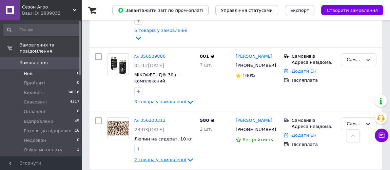
click at [27, 70] on span "Нові" at bounding box center [29, 73] width 10 height 6
